Goal: Information Seeking & Learning: Learn about a topic

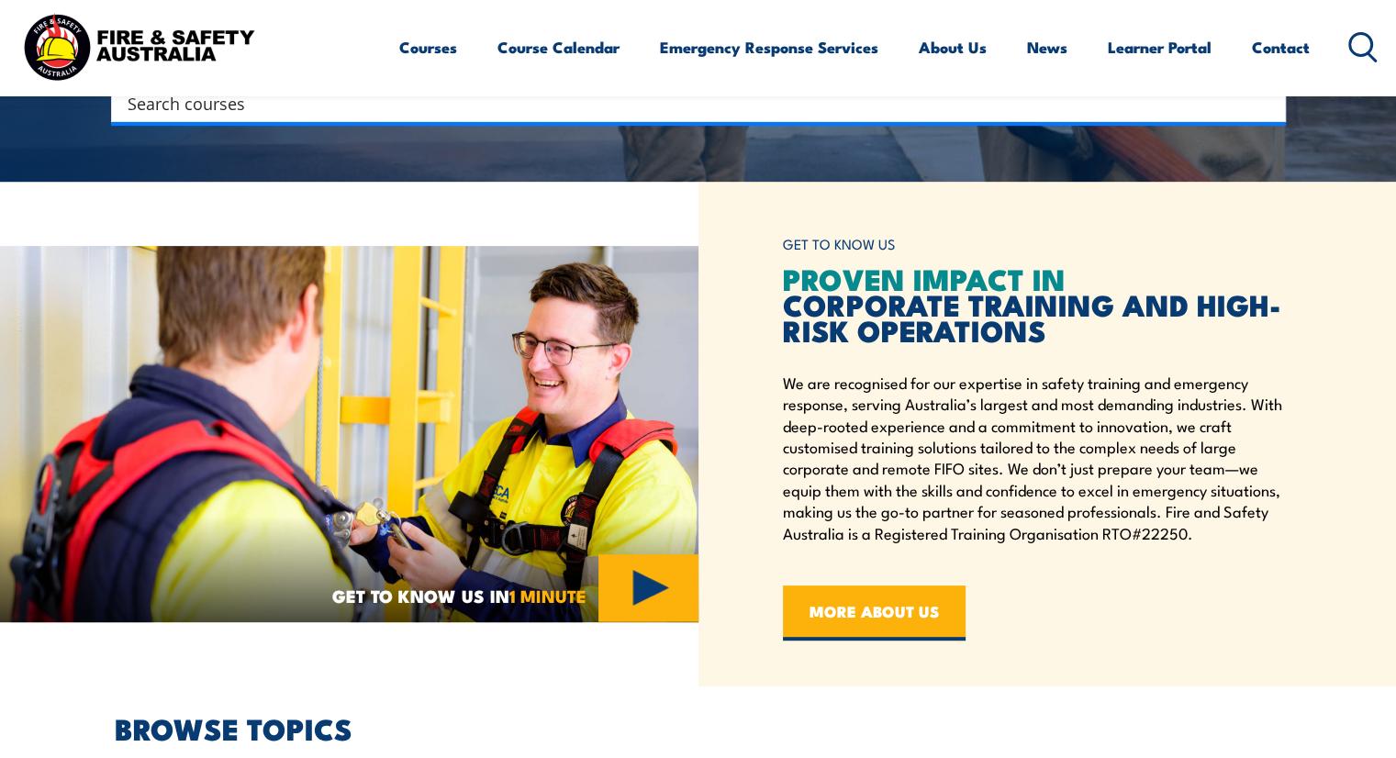
scroll to position [944, 0]
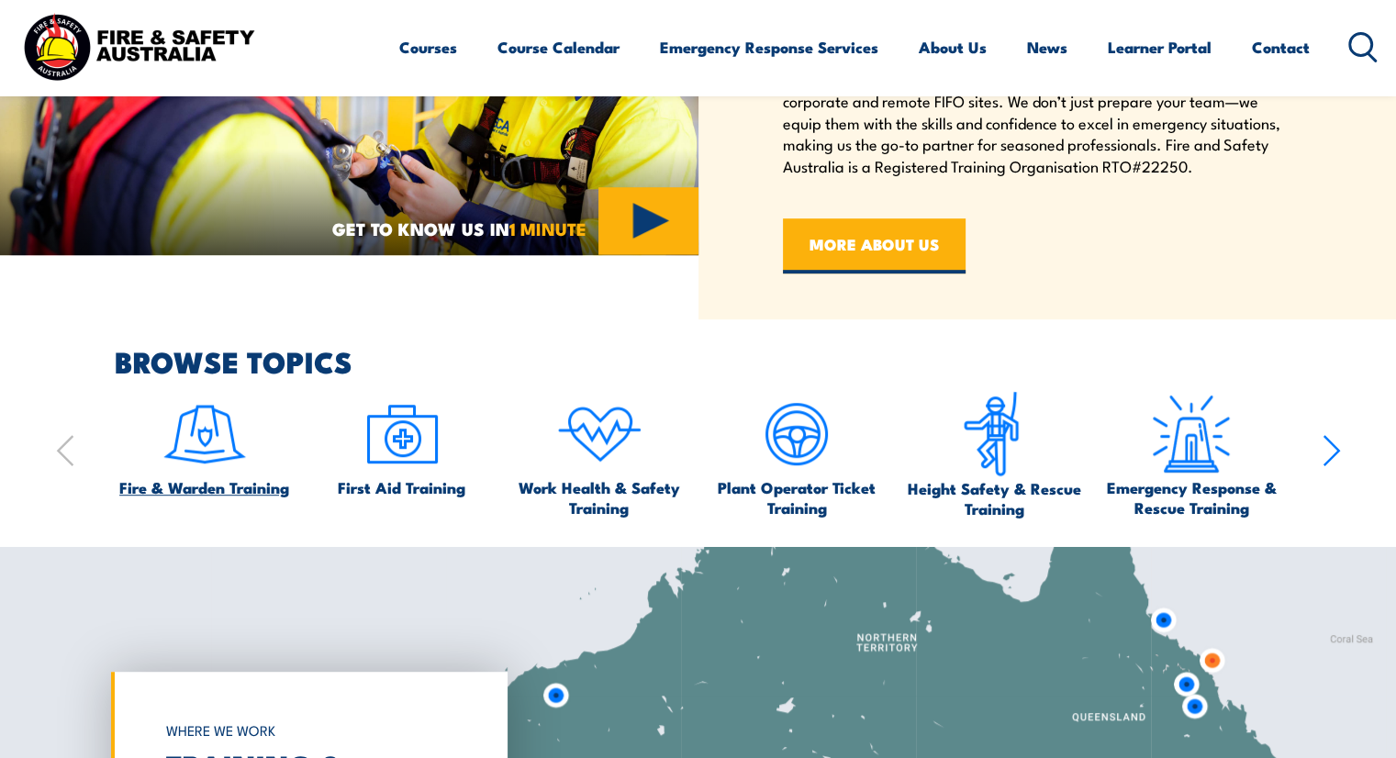
click at [215, 434] on img at bounding box center [205, 434] width 86 height 86
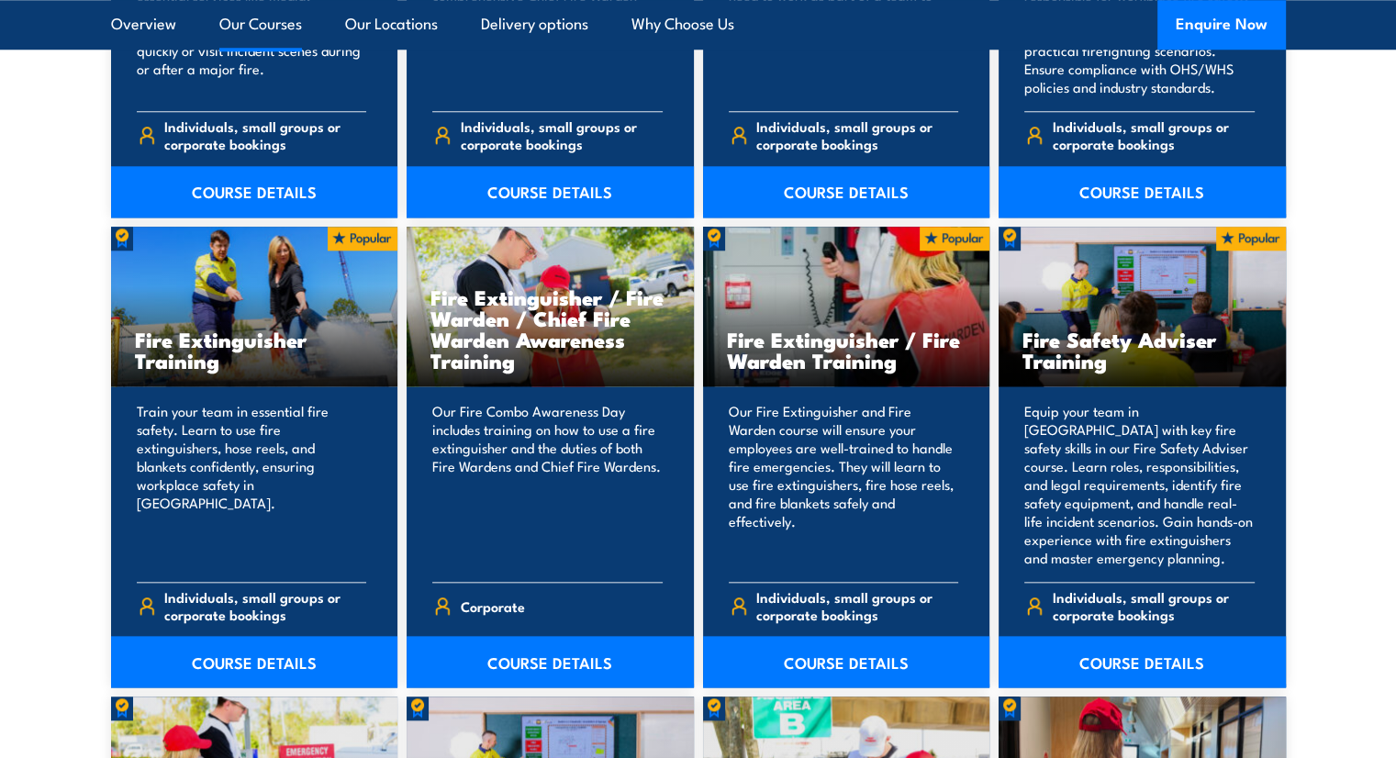
scroll to position [1816, 0]
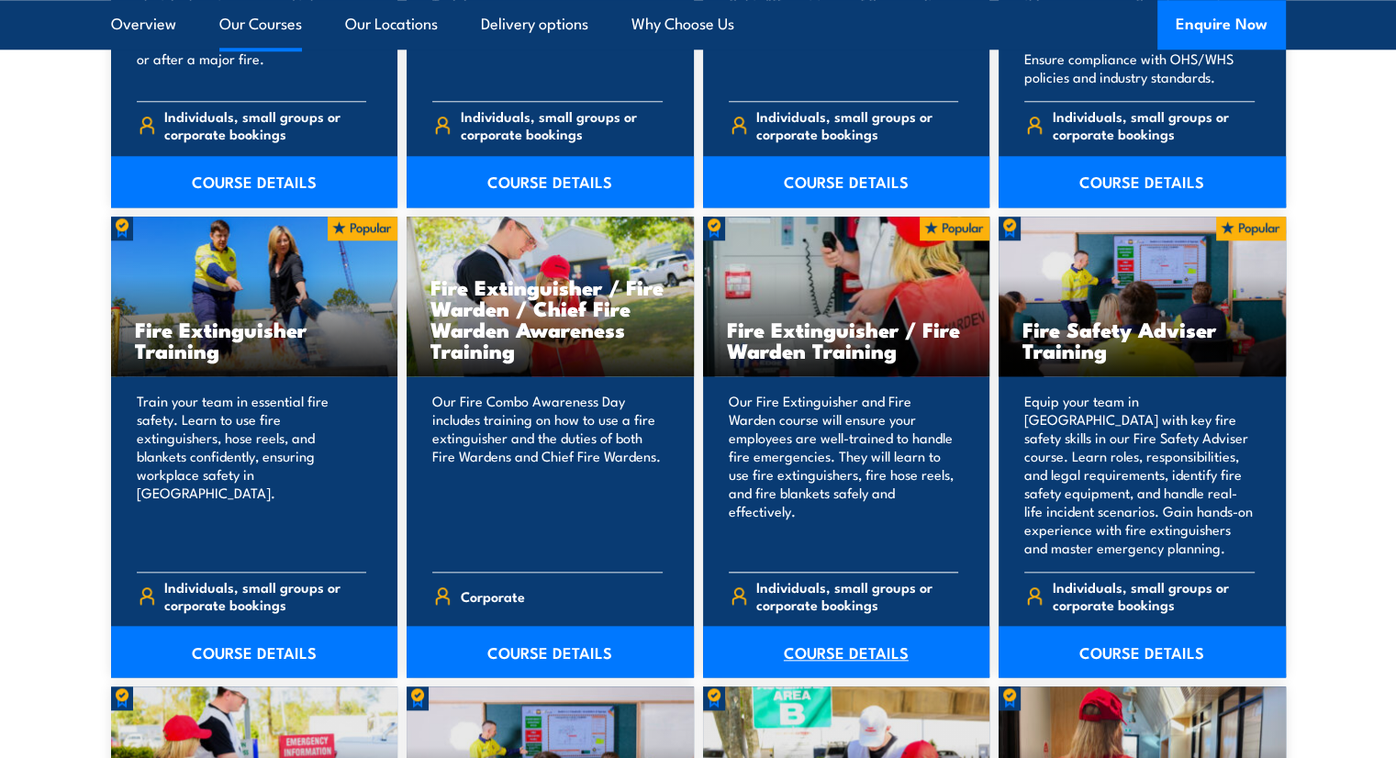
click at [831, 654] on link "COURSE DETAILS" at bounding box center [846, 651] width 287 height 51
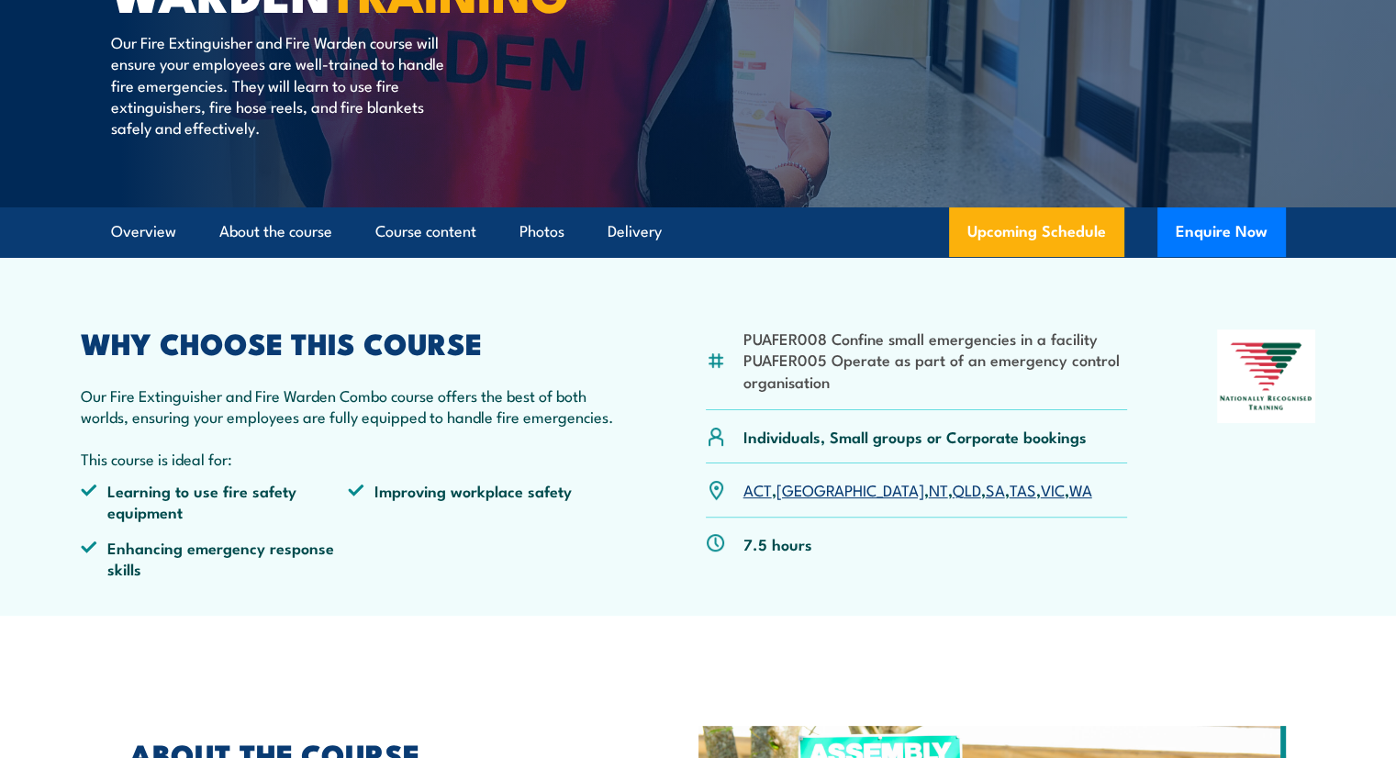
scroll to position [165, 0]
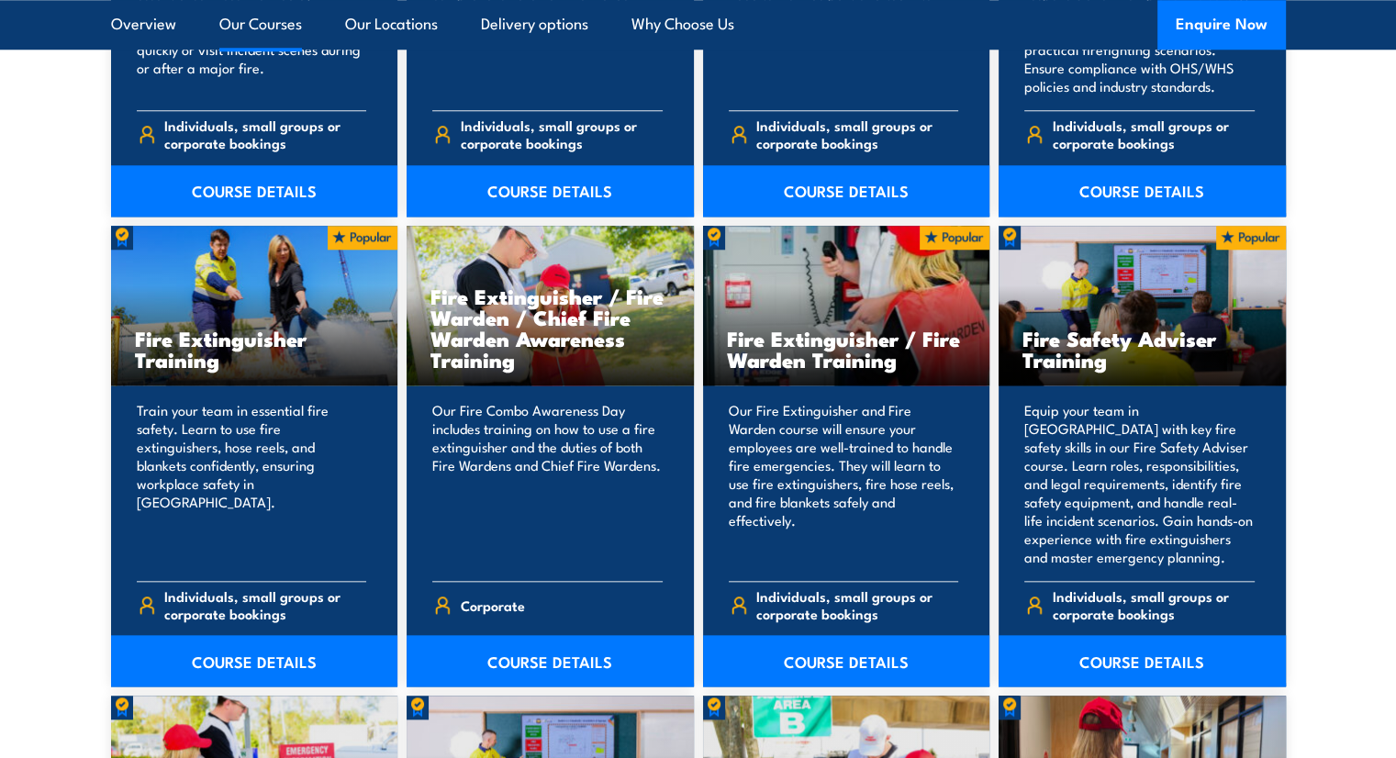
scroll to position [1816, 0]
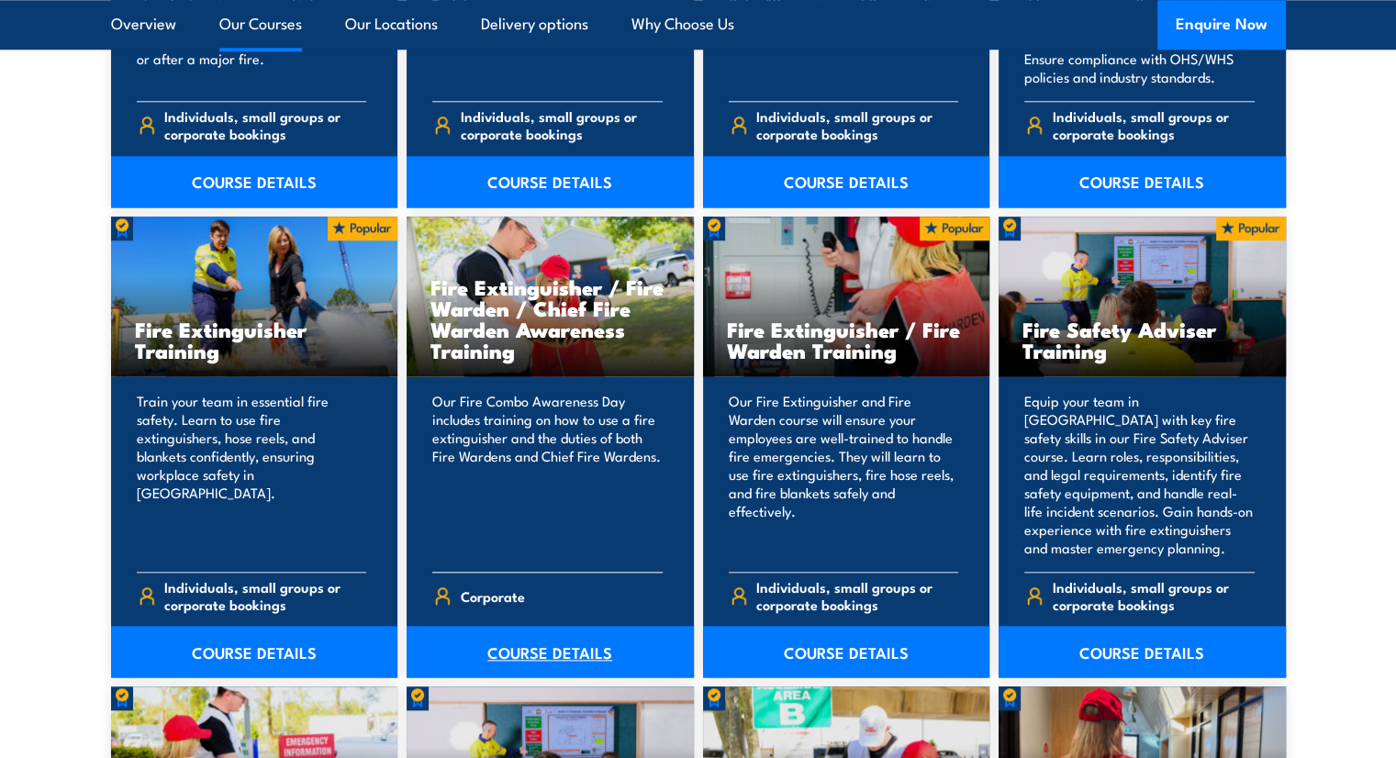
click at [537, 654] on link "COURSE DETAILS" at bounding box center [550, 651] width 287 height 51
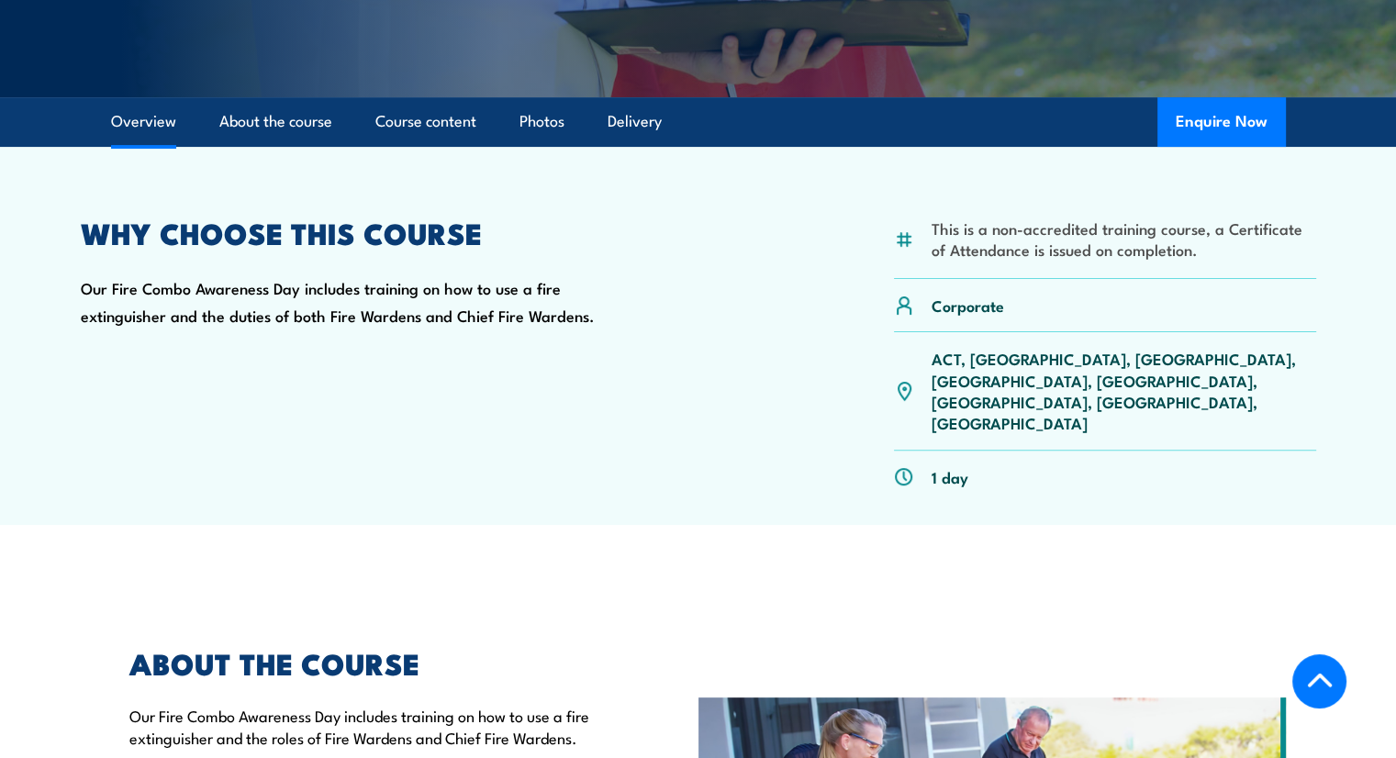
scroll to position [426, 0]
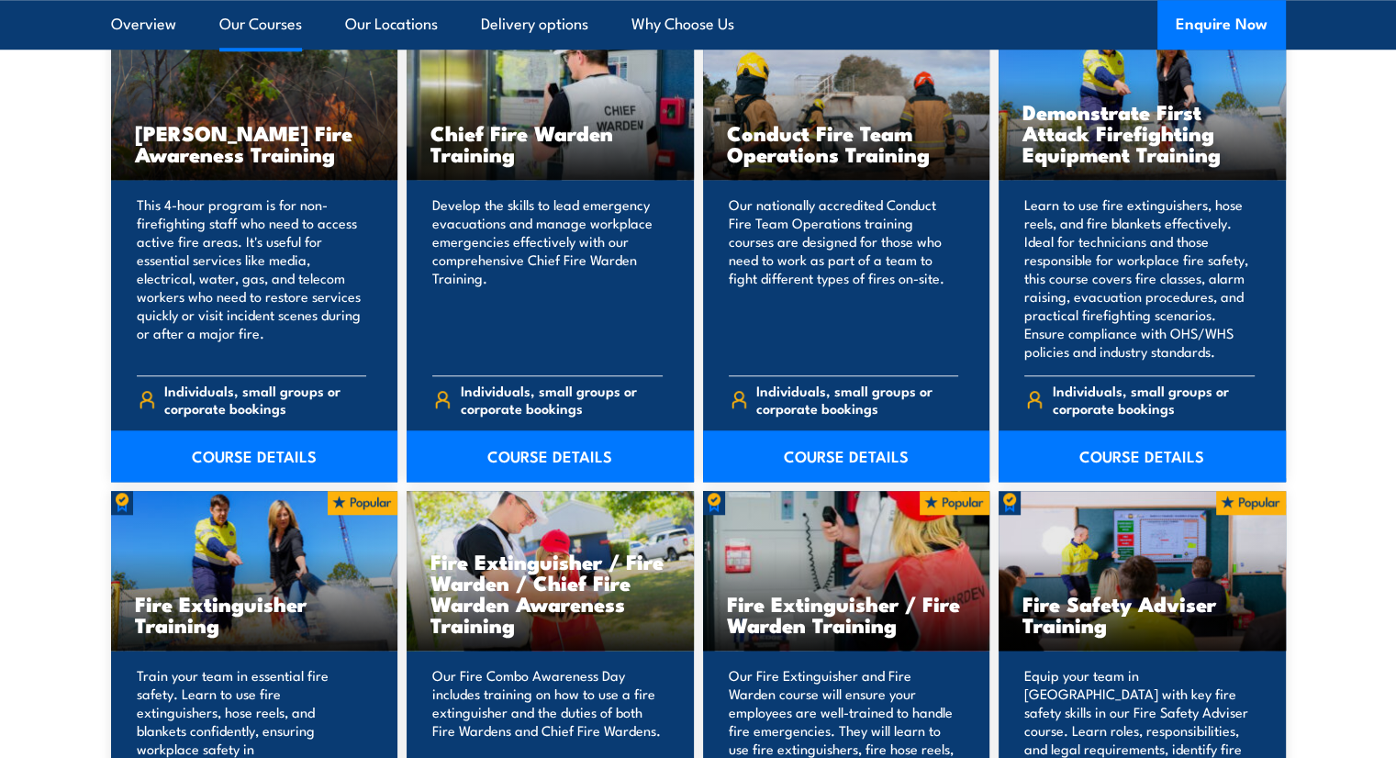
scroll to position [1540, 0]
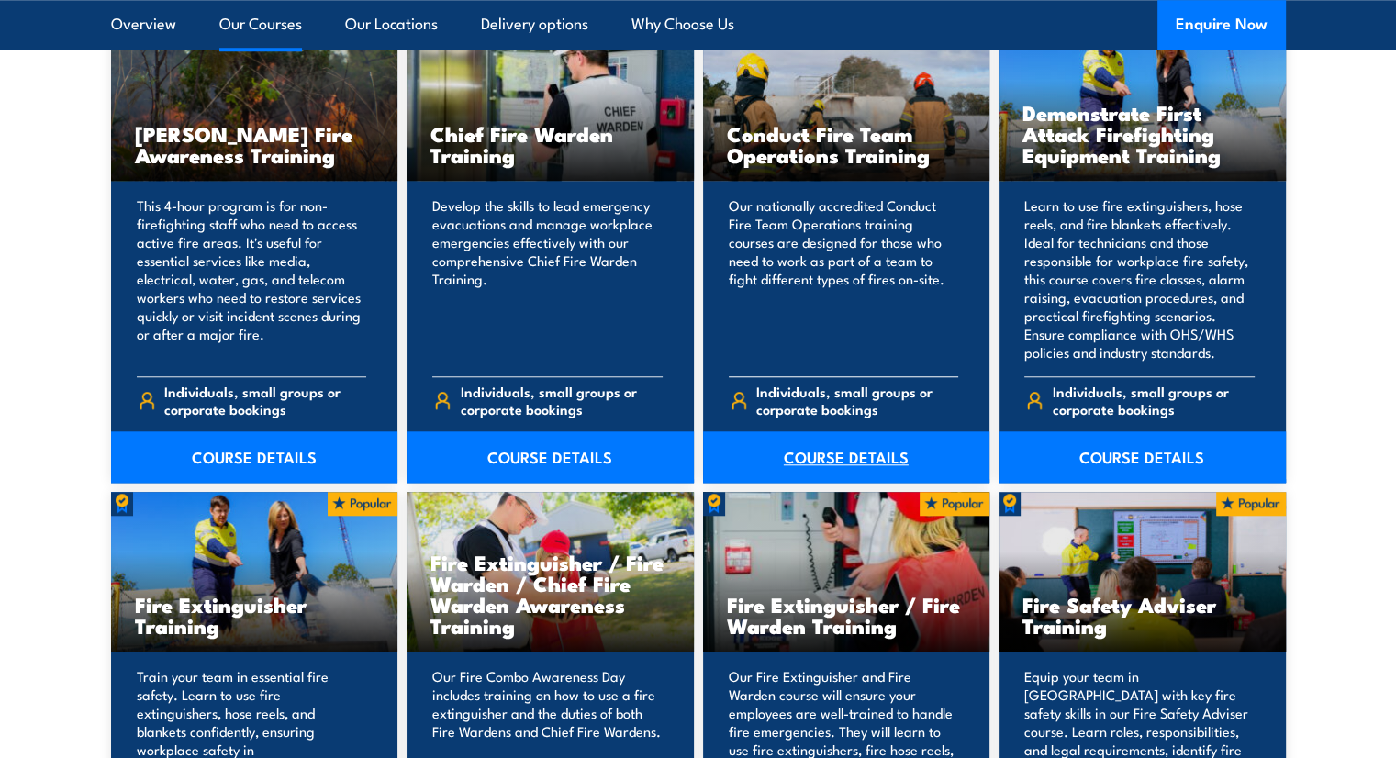
click at [811, 469] on link "COURSE DETAILS" at bounding box center [846, 456] width 287 height 51
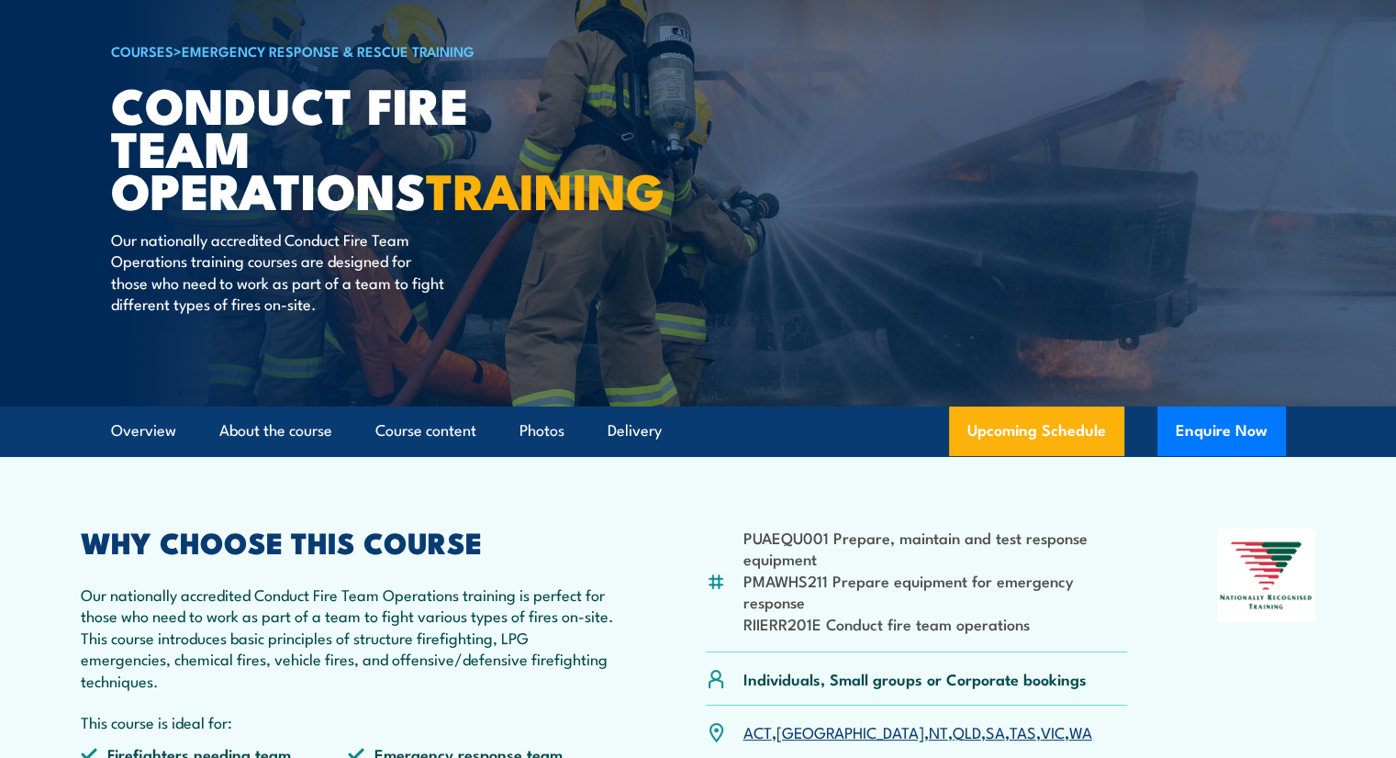
scroll to position [120, 0]
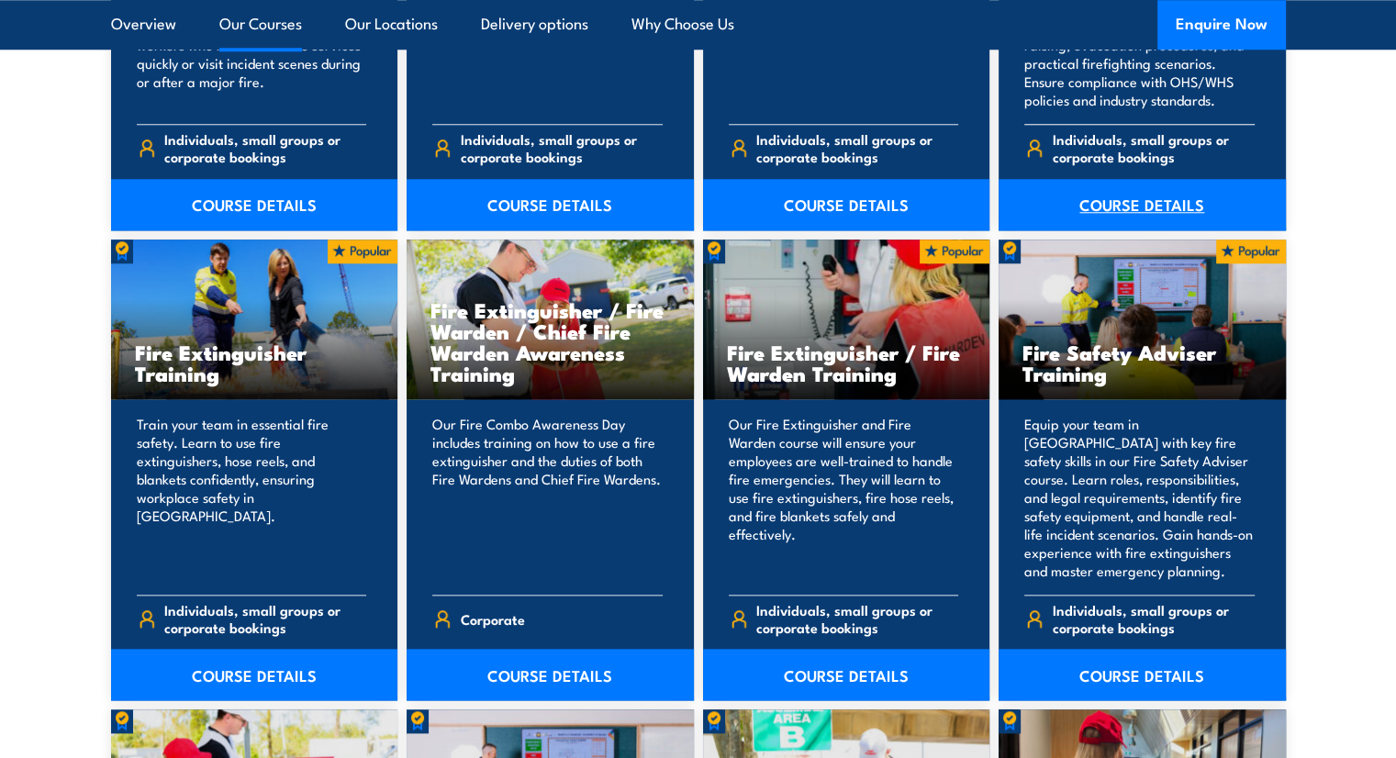
scroll to position [1792, 0]
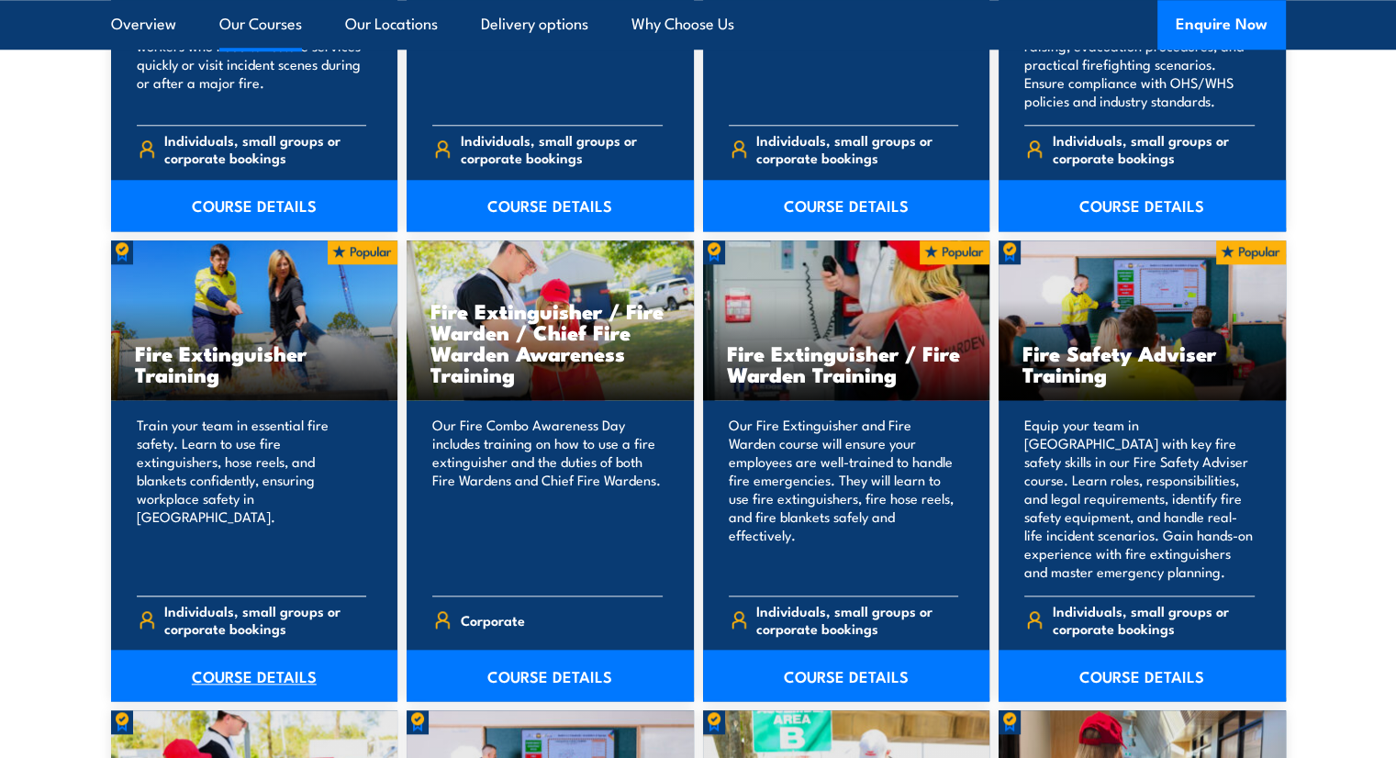
click at [275, 669] on link "COURSE DETAILS" at bounding box center [254, 675] width 287 height 51
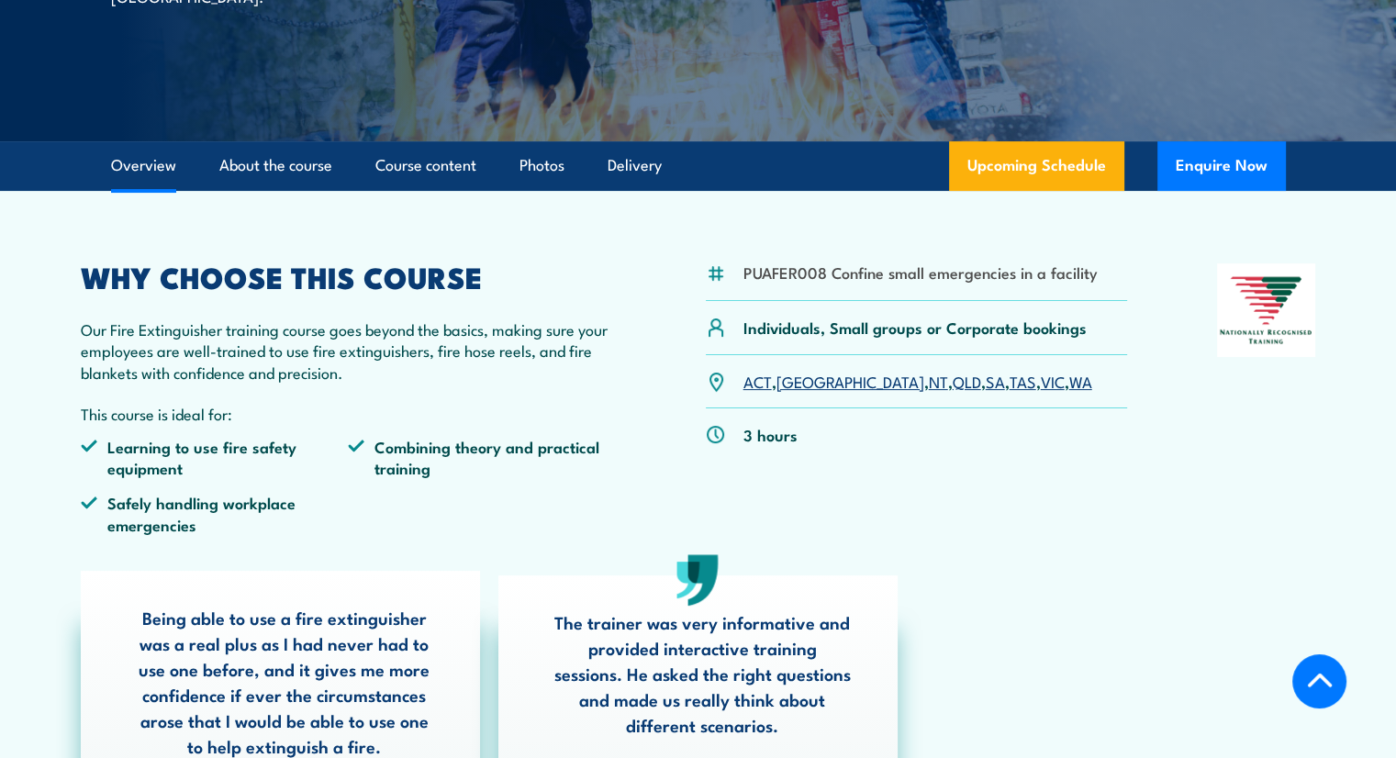
scroll to position [386, 0]
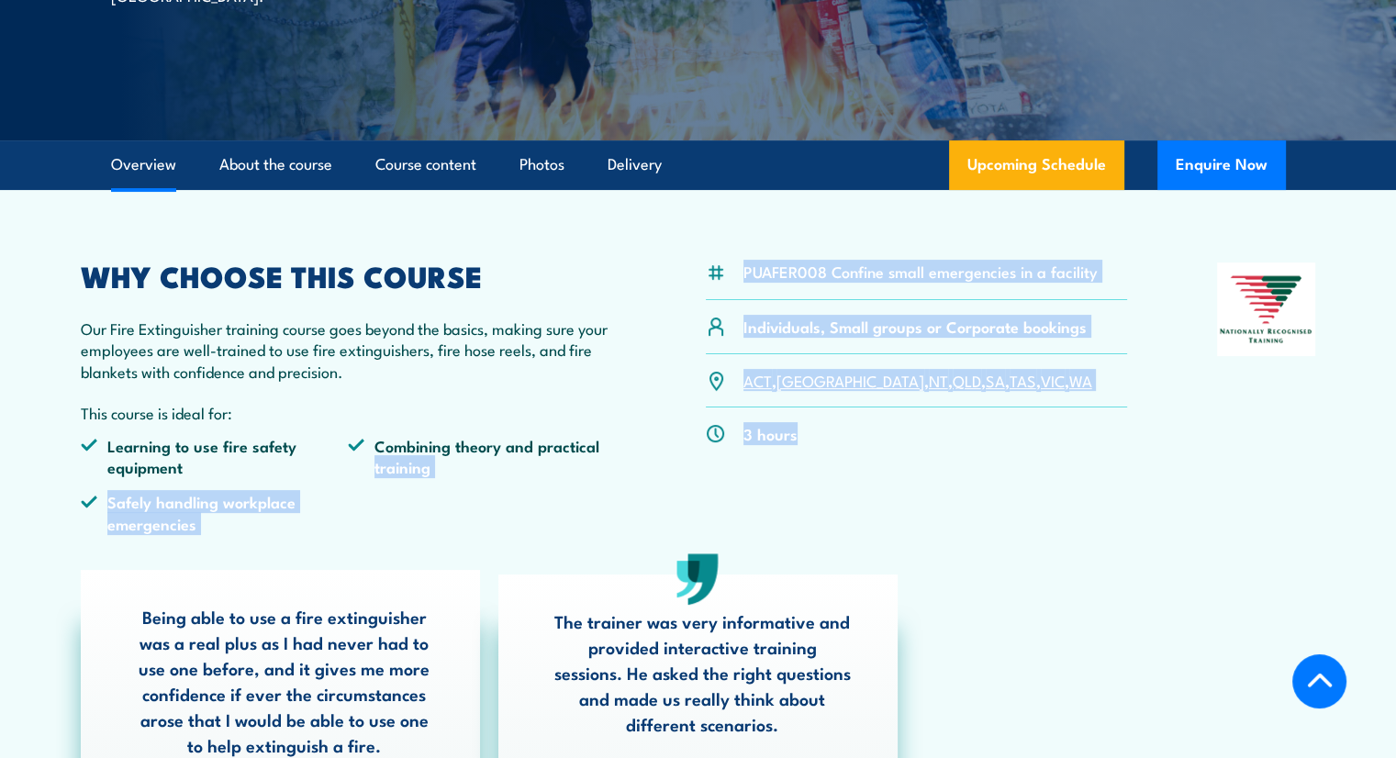
drag, startPoint x: 866, startPoint y: 456, endPoint x: 630, endPoint y: 431, distance: 237.2
click at [630, 431] on div "PUAFER008 Confine small emergencies in a facility Individuals, Small groups or …" at bounding box center [699, 405] width 1236 height 285
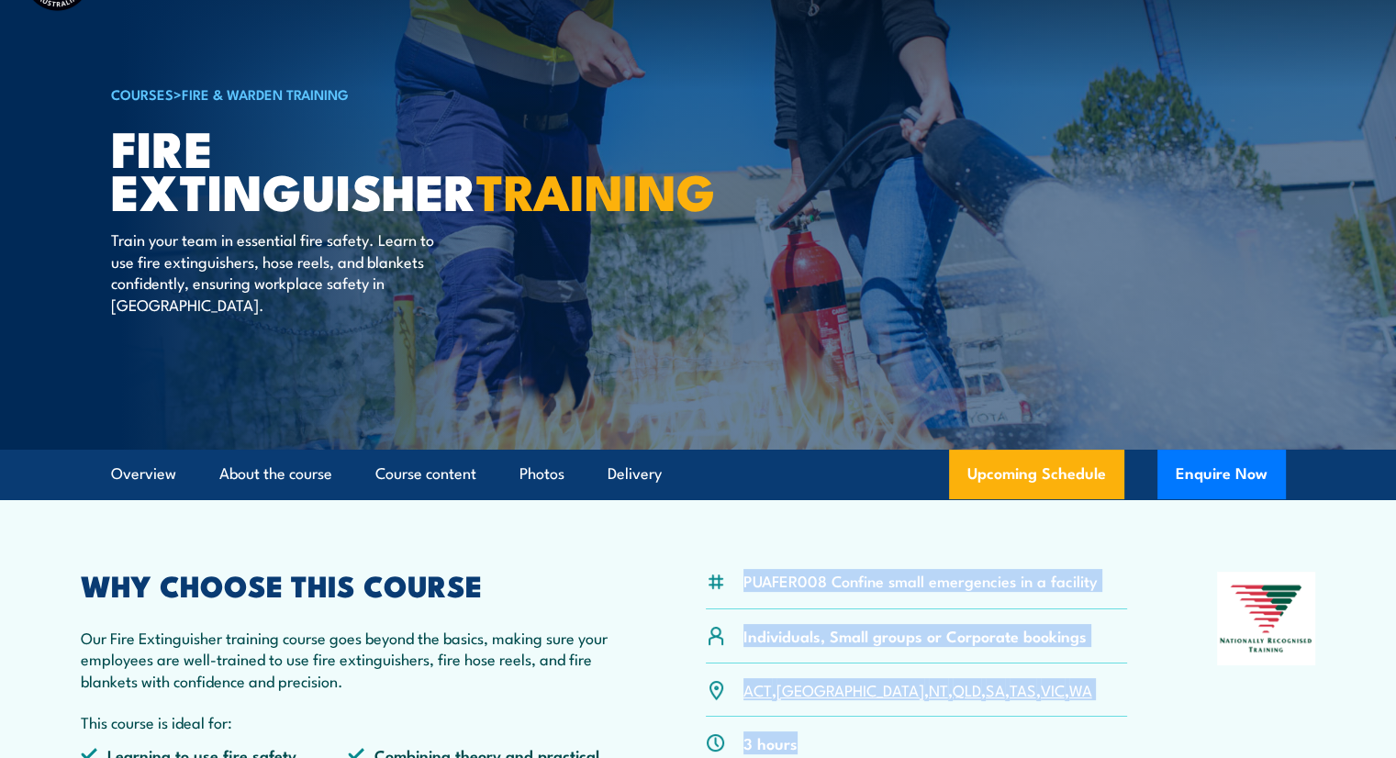
scroll to position [70, 0]
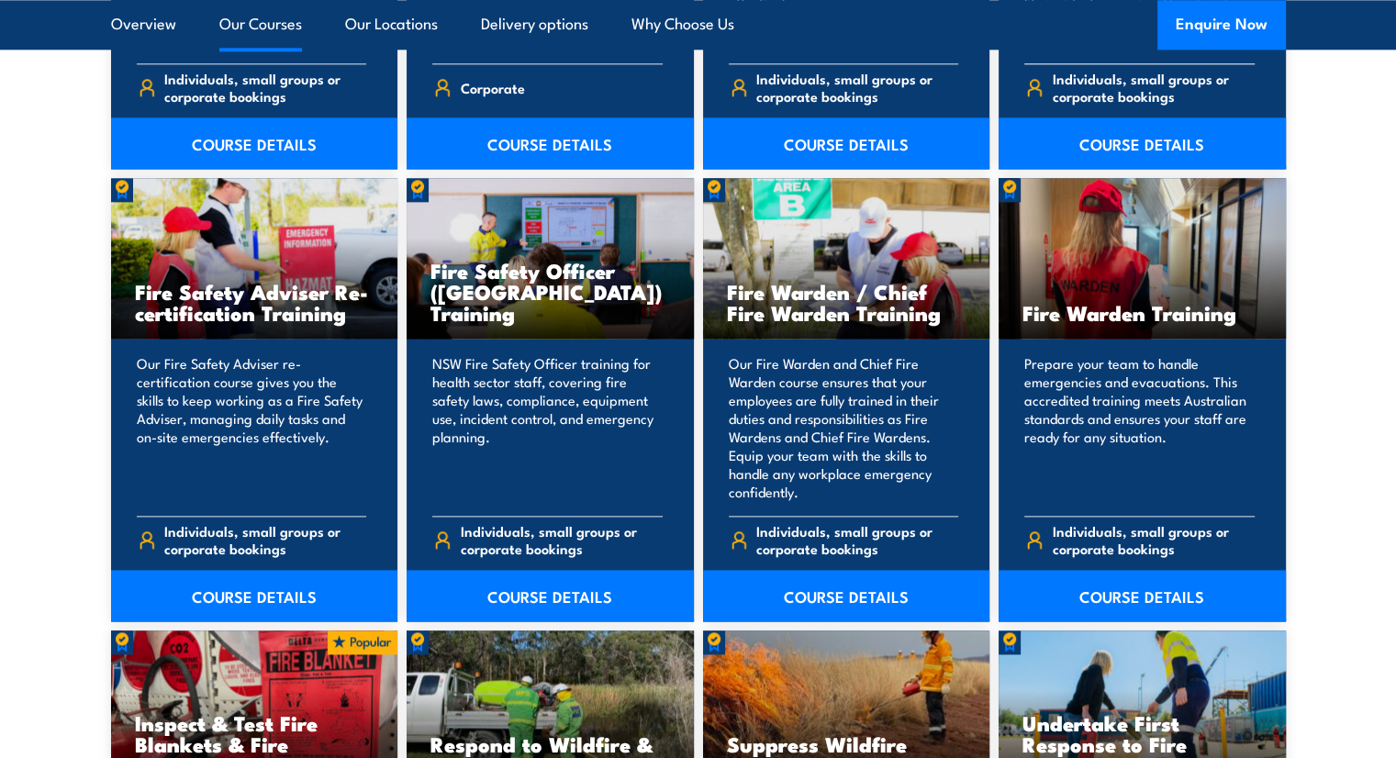
scroll to position [2321, 0]
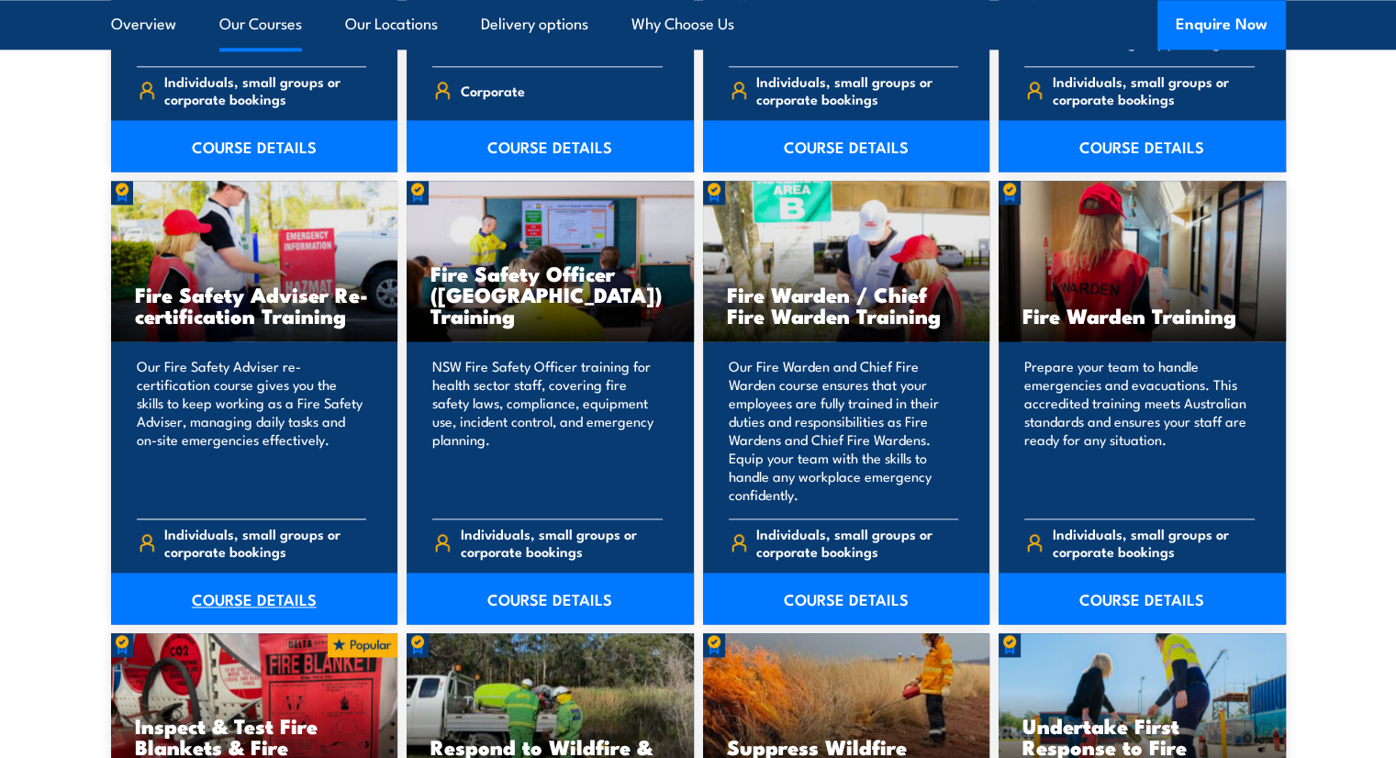
click at [212, 599] on link "COURSE DETAILS" at bounding box center [254, 598] width 287 height 51
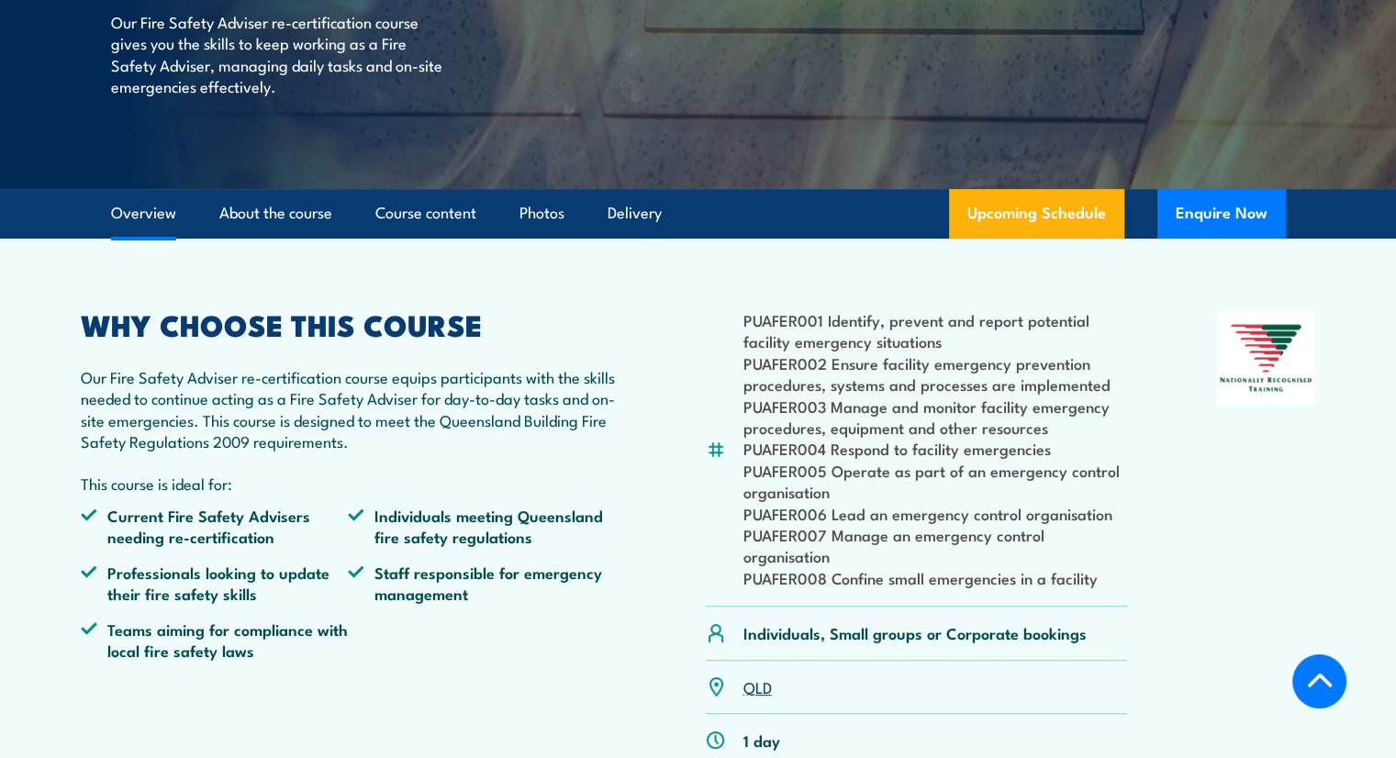
scroll to position [215, 0]
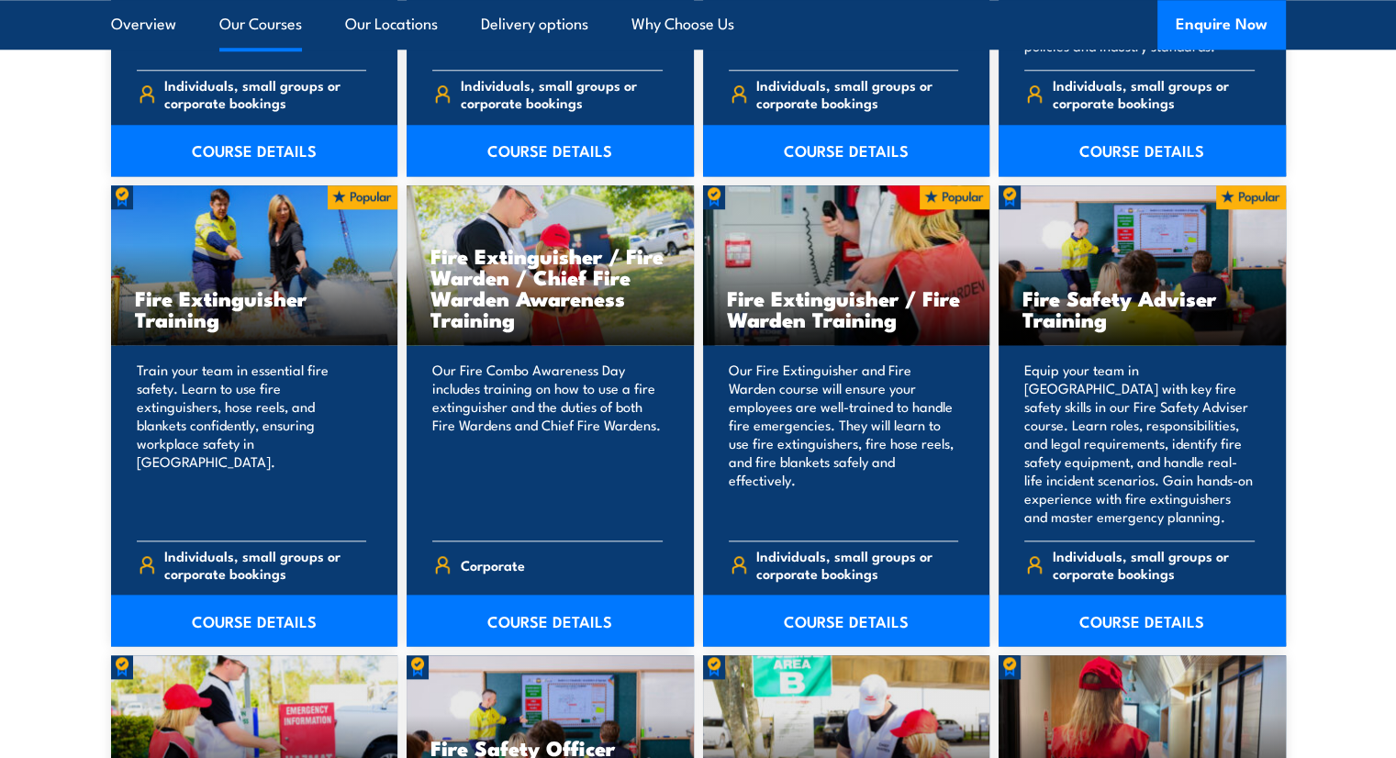
scroll to position [1847, 0]
click at [593, 608] on link "COURSE DETAILS" at bounding box center [550, 620] width 287 height 51
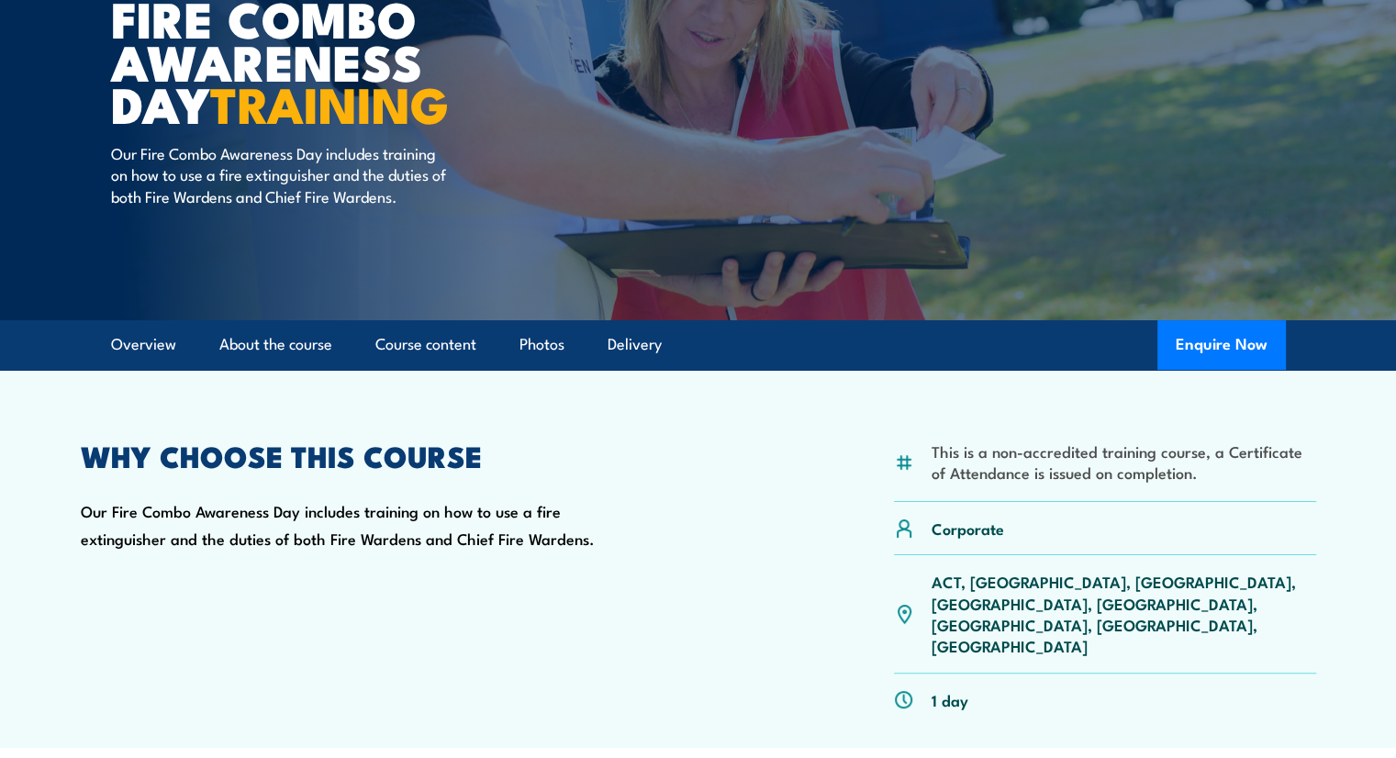
scroll to position [209, 0]
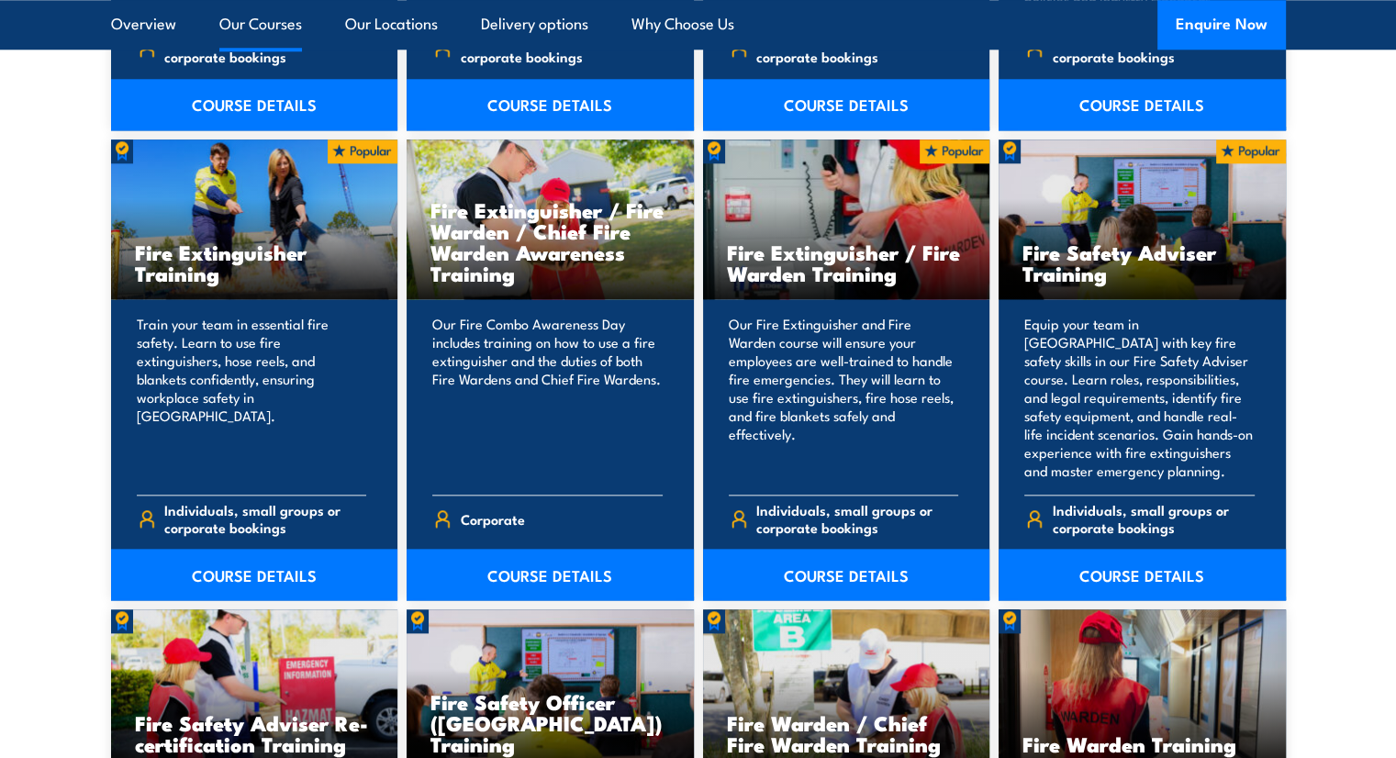
scroll to position [1891, 0]
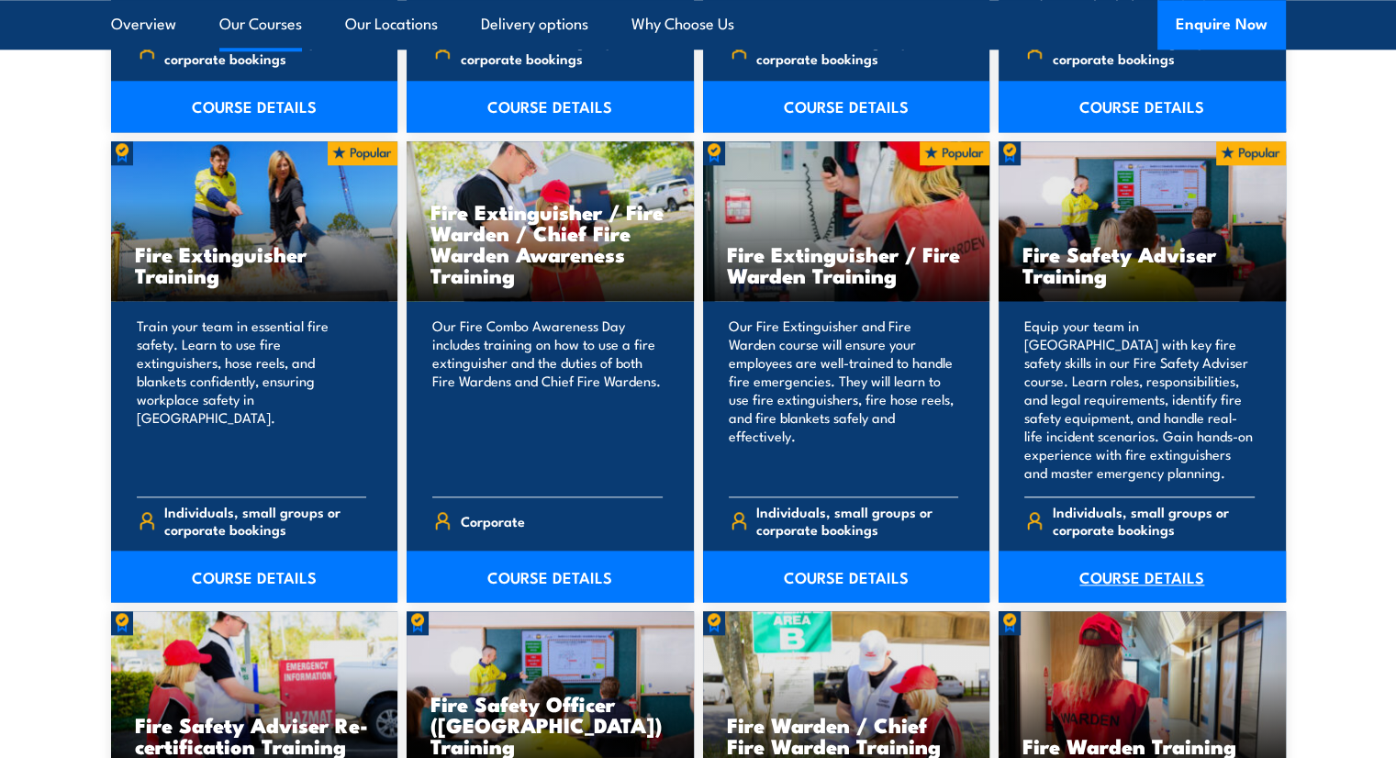
click at [1095, 580] on link "COURSE DETAILS" at bounding box center [1142, 576] width 287 height 51
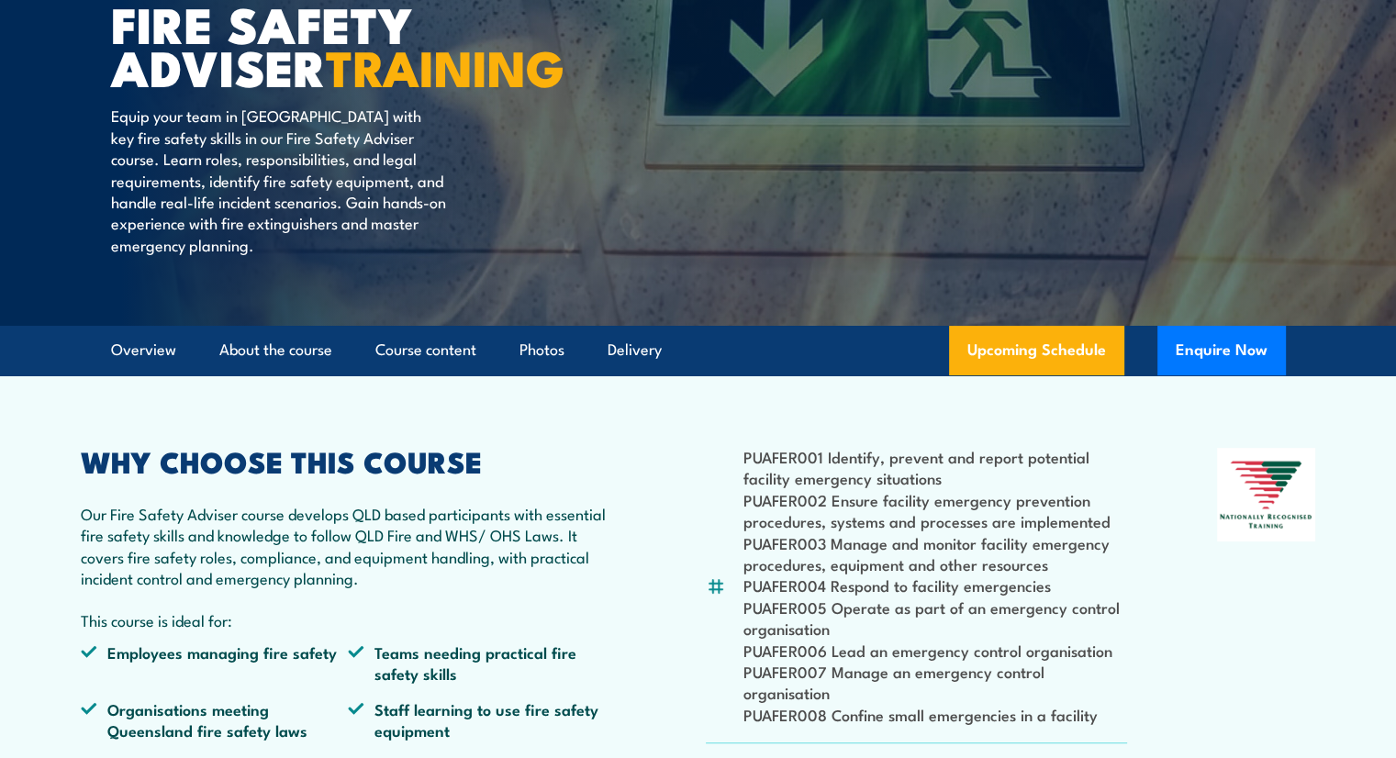
scroll to position [198, 0]
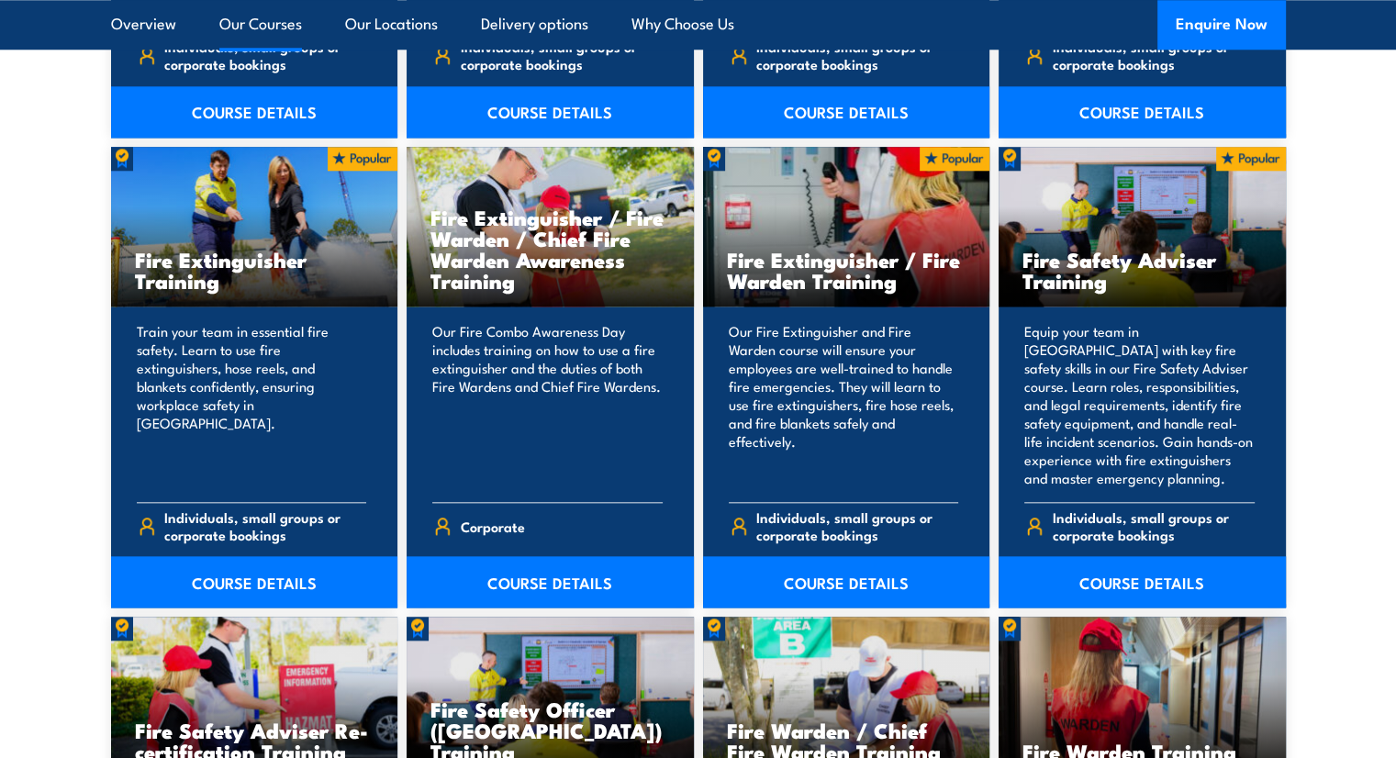
scroll to position [1891, 0]
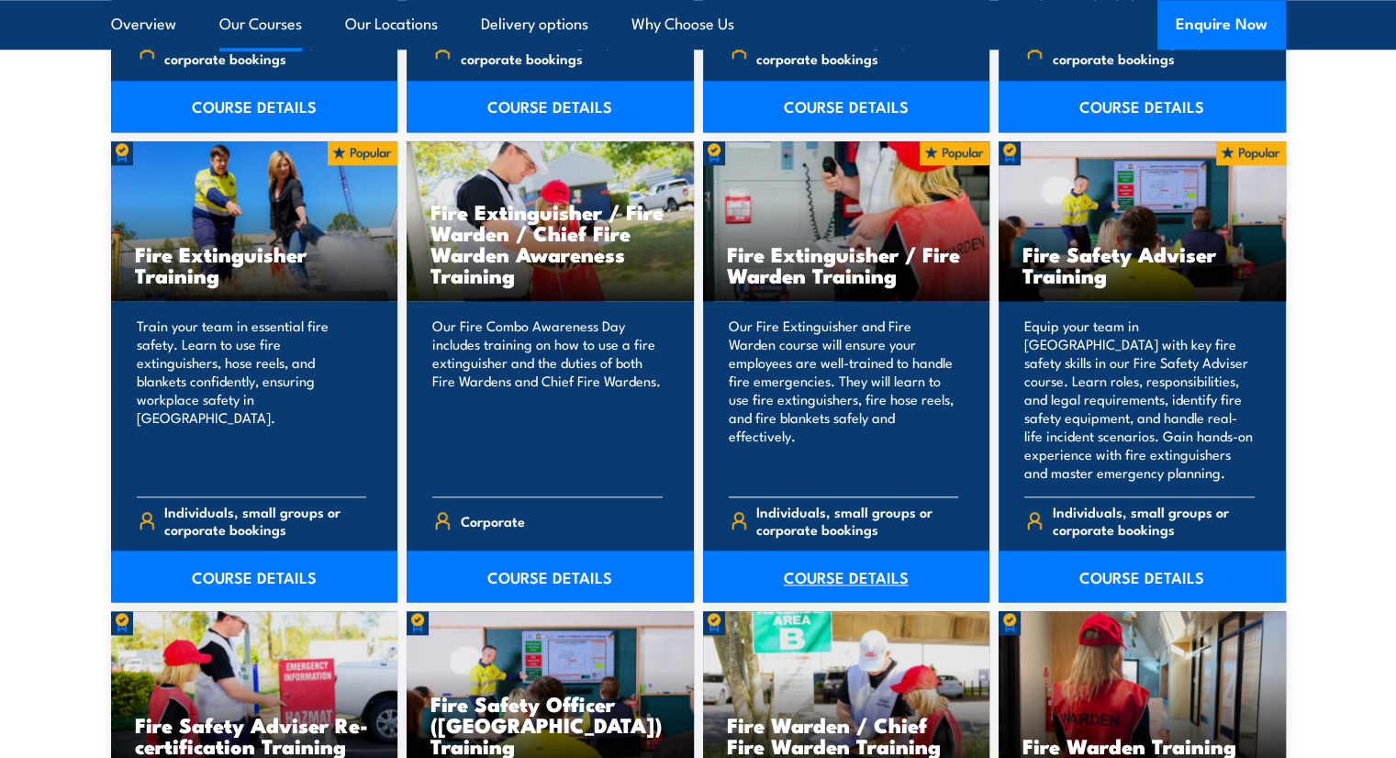
click at [799, 581] on link "COURSE DETAILS" at bounding box center [846, 576] width 287 height 51
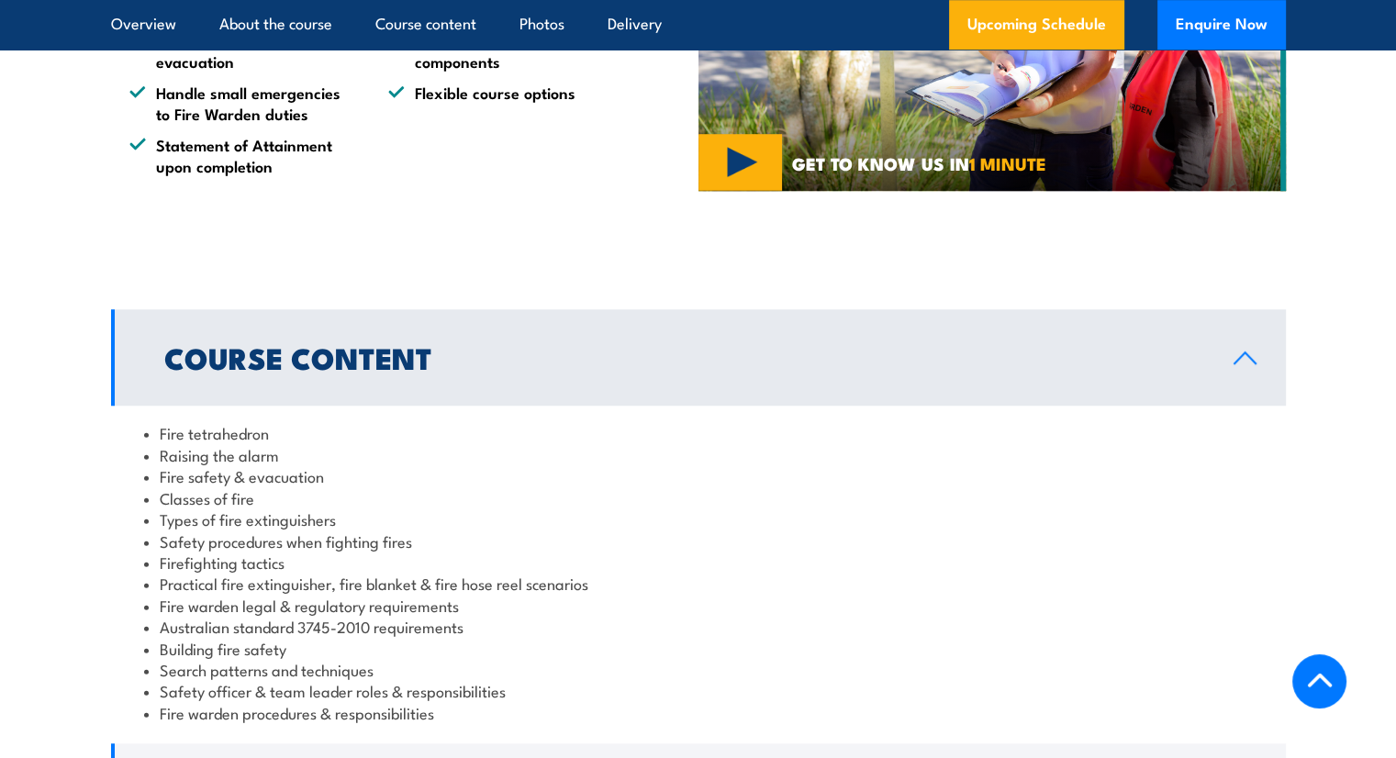
scroll to position [1551, 0]
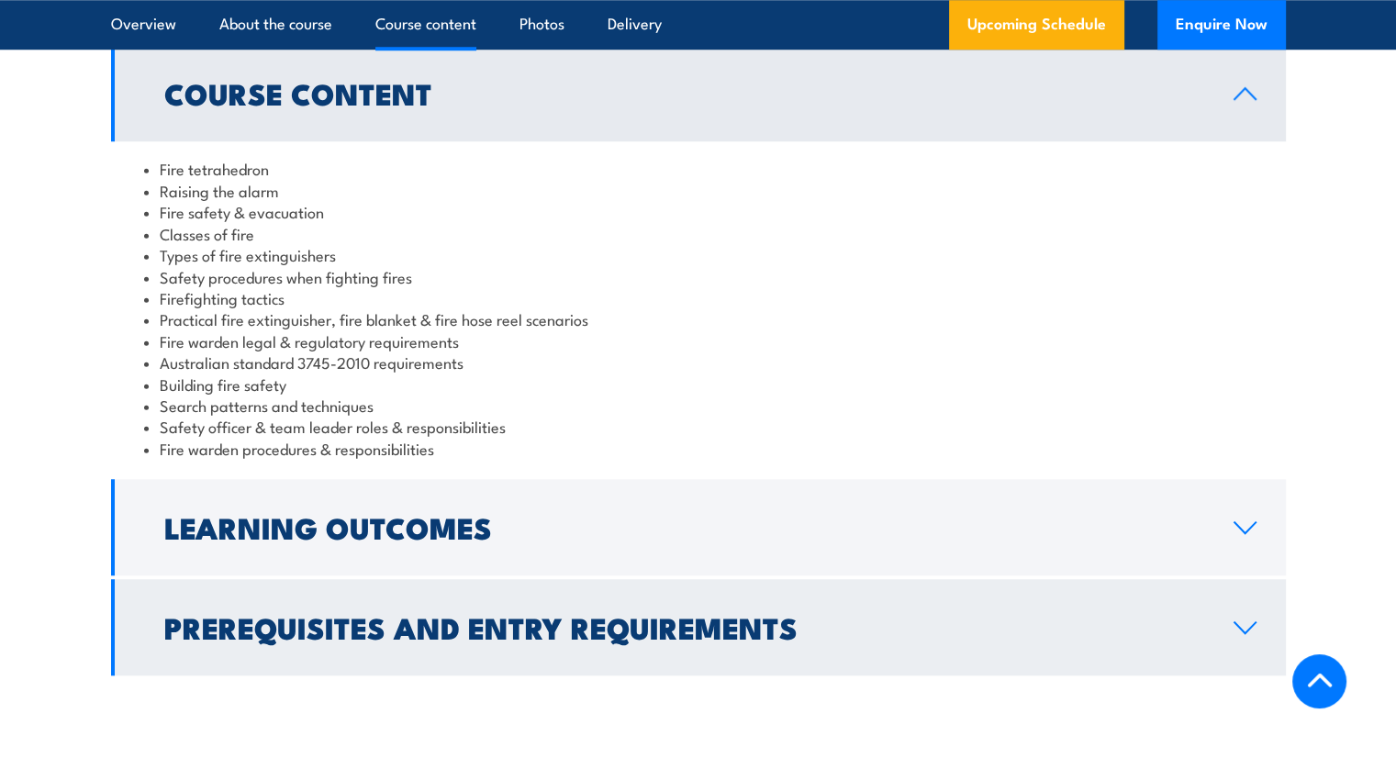
drag, startPoint x: 0, startPoint y: 0, endPoint x: 800, endPoint y: 581, distance: 989.1
click at [800, 581] on link "Prerequisites and Entry Requirements" at bounding box center [698, 627] width 1175 height 96
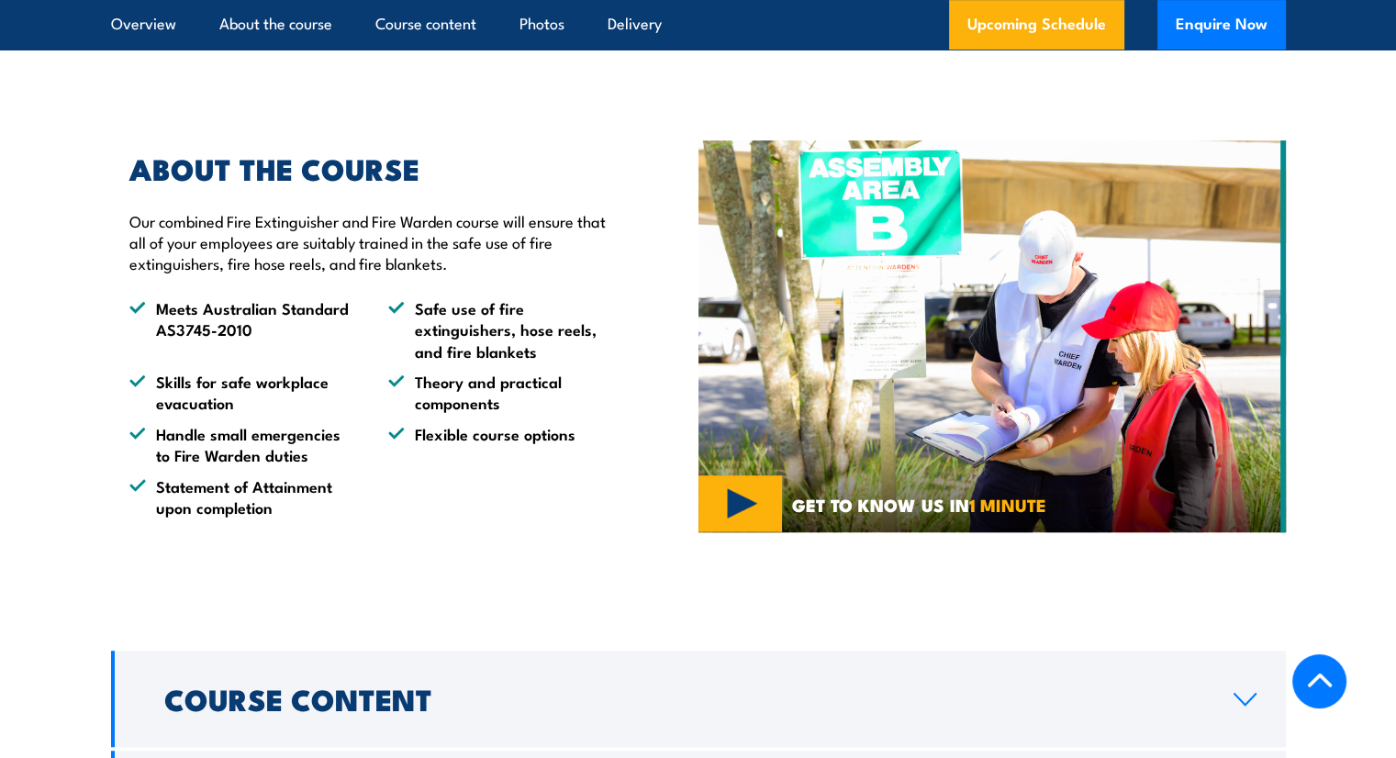
scroll to position [474, 0]
